Goal: Browse casually: Explore the website without a specific task or goal

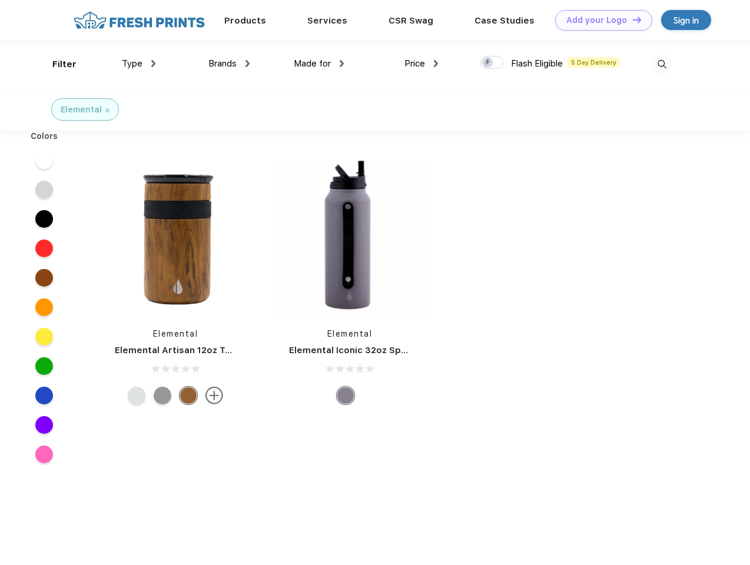
scroll to position [1, 0]
click at [599, 20] on link "Add your Logo Design Tool" at bounding box center [603, 20] width 97 height 21
click at [0, 0] on div "Design Tool" at bounding box center [0, 0] width 0 height 0
click at [632, 19] on link "Add your Logo Design Tool" at bounding box center [603, 20] width 97 height 21
click at [57, 64] on div "Filter" at bounding box center [64, 65] width 24 height 14
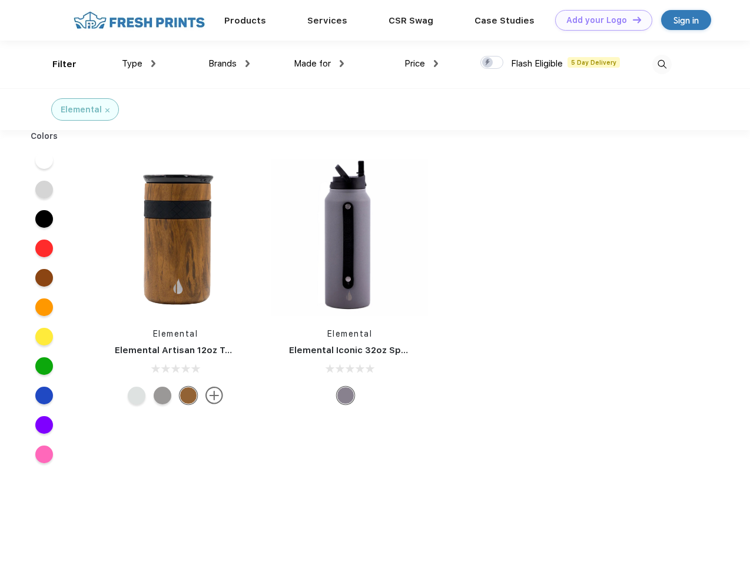
click at [139, 64] on span "Type" at bounding box center [132, 63] width 21 height 11
click at [229, 64] on span "Brands" at bounding box center [222, 63] width 28 height 11
click at [319, 64] on span "Made for" at bounding box center [312, 63] width 37 height 11
click at [422, 64] on span "Price" at bounding box center [415, 63] width 21 height 11
click at [492, 63] on div at bounding box center [491, 62] width 23 height 13
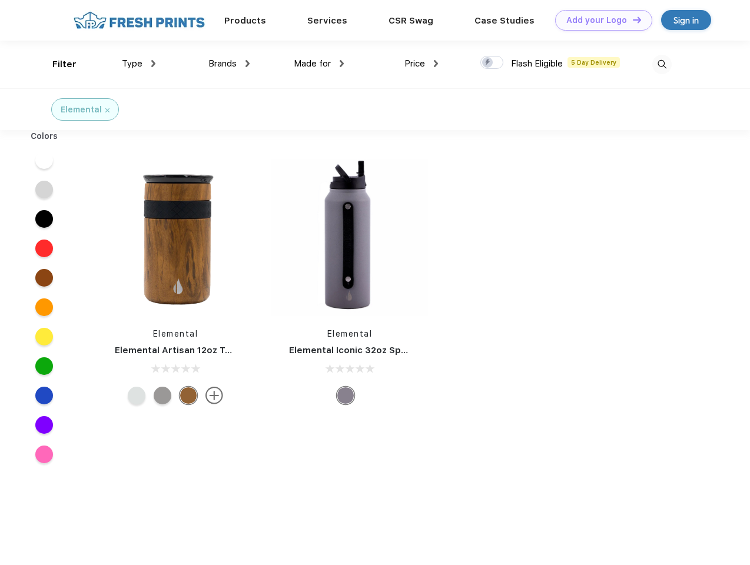
click at [488, 63] on input "checkbox" at bounding box center [484, 59] width 8 height 8
click at [662, 64] on img at bounding box center [661, 64] width 19 height 19
